Goal: Find specific page/section: Find specific page/section

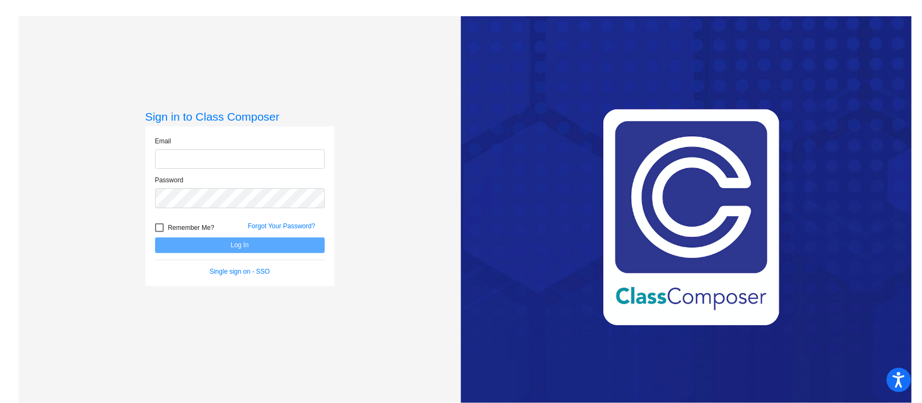
type input "[PERSON_NAME][EMAIL_ADDRESS][PERSON_NAME][DOMAIN_NAME]"
click at [229, 244] on button "Log In" at bounding box center [240, 245] width 170 height 16
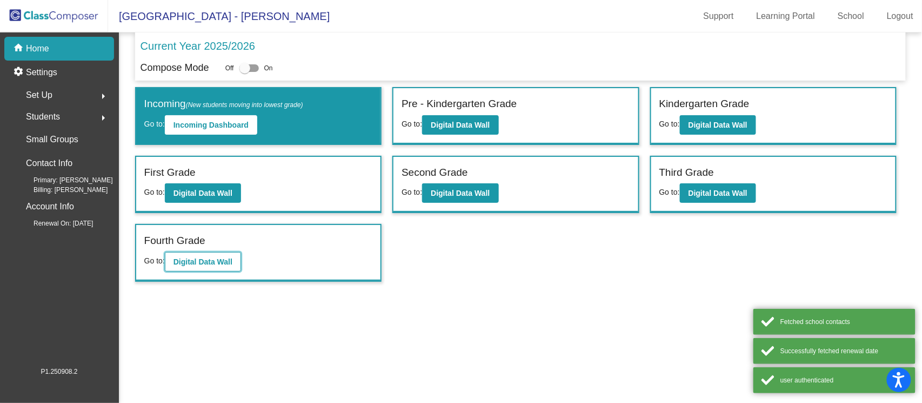
click at [192, 257] on b "Digital Data Wall" at bounding box center [203, 261] width 59 height 9
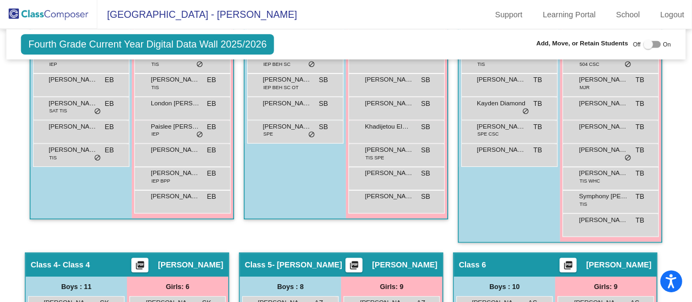
scroll to position [437, 0]
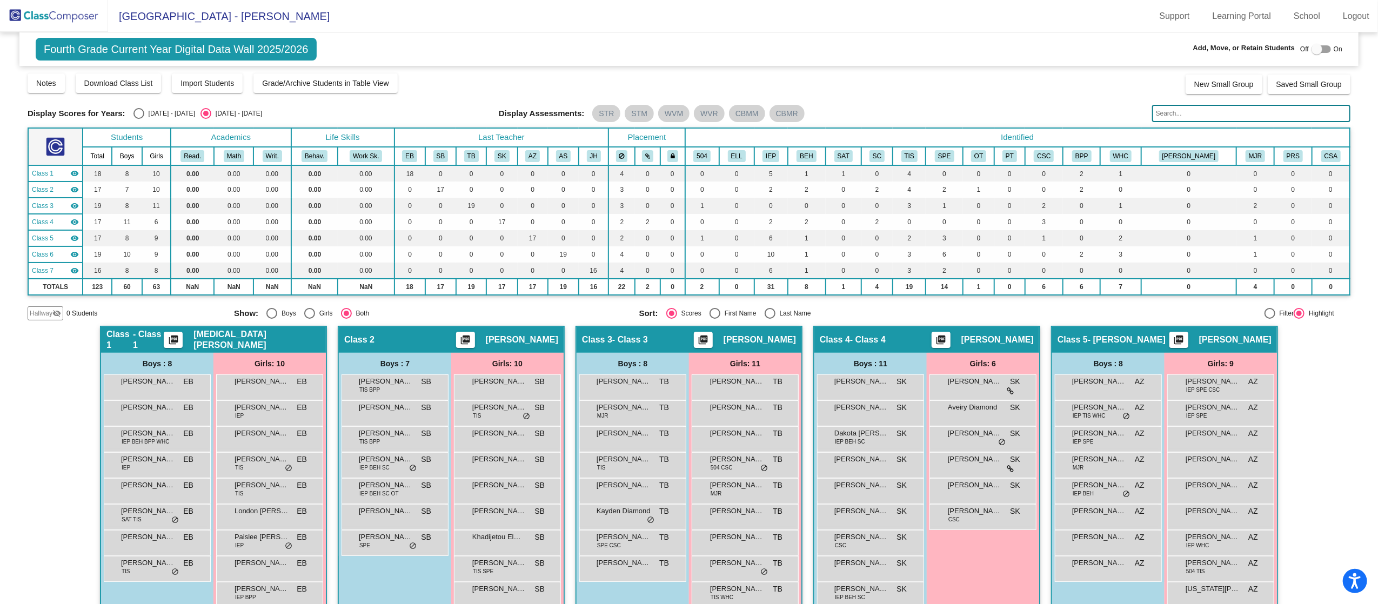
scroll to position [216, 0]
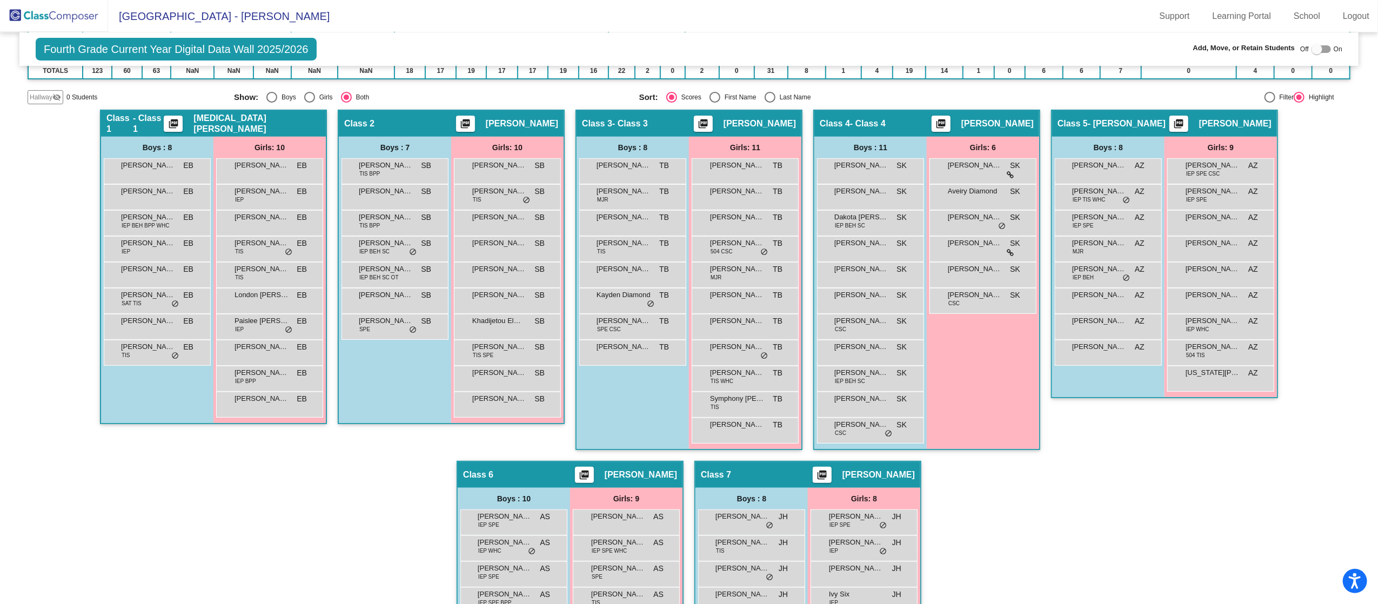
click at [779, 97] on div "Last Name" at bounding box center [794, 97] width 36 height 10
click at [770, 103] on input "Last Name" at bounding box center [770, 103] width 1 height 1
radio input "true"
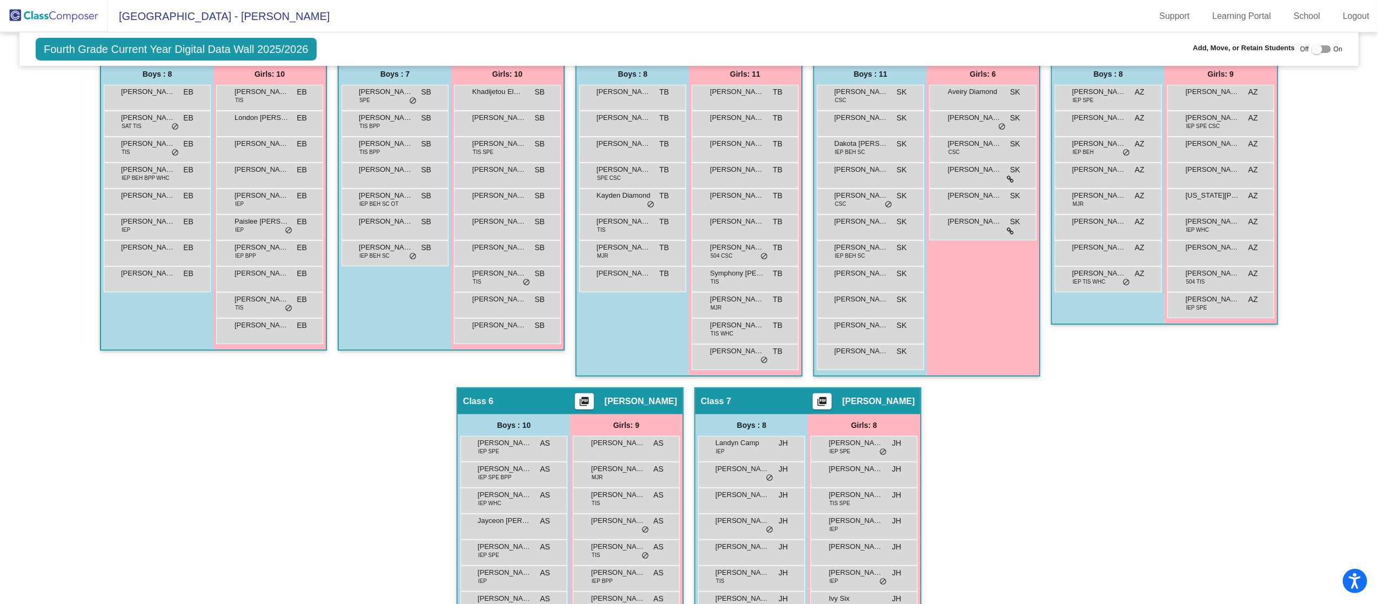
scroll to position [74, 0]
